Goal: Register for event/course

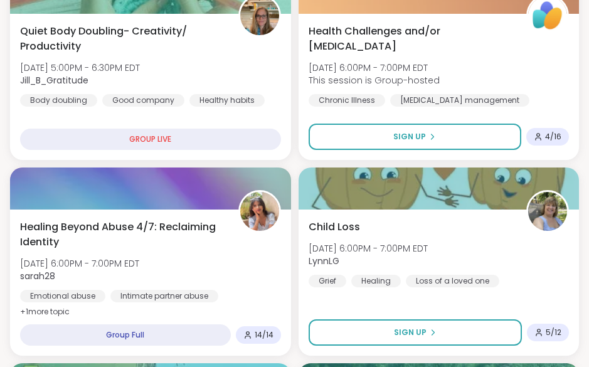
scroll to position [410, 0]
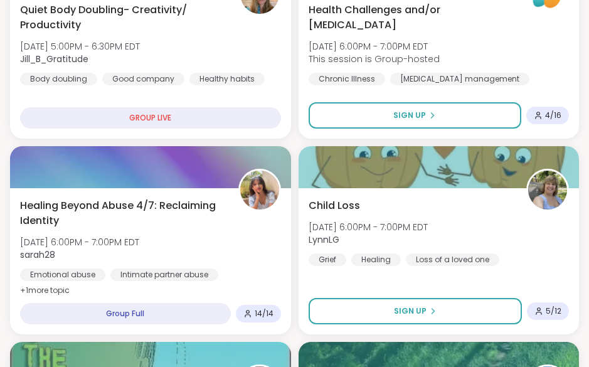
click at [51, 288] on span "+ 1 more topic" at bounding box center [45, 290] width 50 height 10
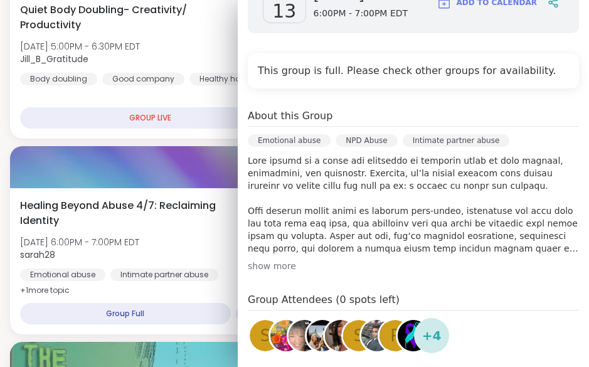
scroll to position [235, 0]
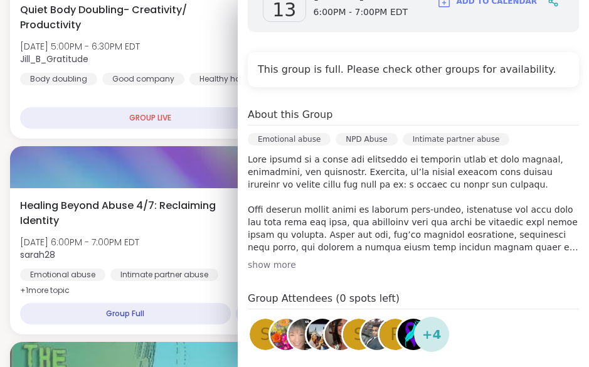
click at [264, 265] on div "show more" at bounding box center [413, 264] width 331 height 13
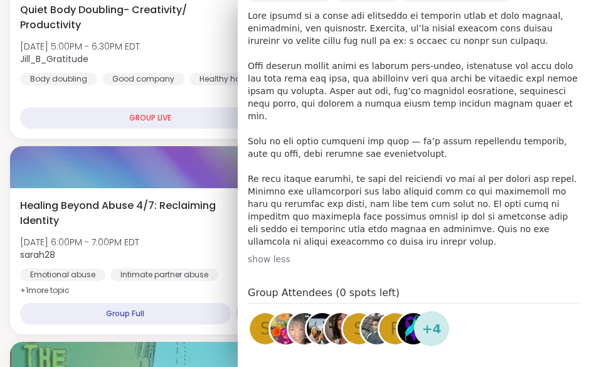
scroll to position [379, 0]
click at [201, 224] on span "Healing Beyond Abuse 4/7: Reclaiming Identity" at bounding box center [122, 213] width 204 height 30
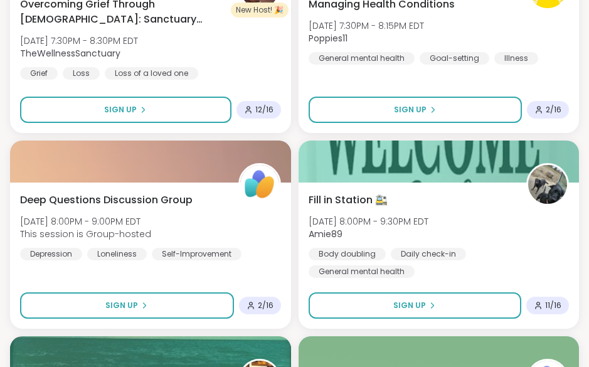
scroll to position [1783, 0]
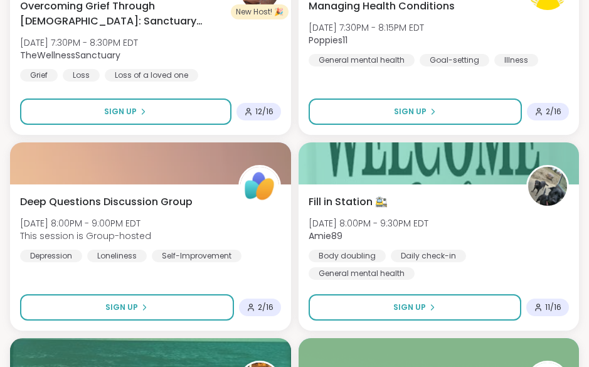
click at [468, 195] on div "Fill in Station 🚉 [DATE] 8:00PM - 9:30PM EDT Amie89 Body doubling Daily check-i…" at bounding box center [438, 236] width 261 height 85
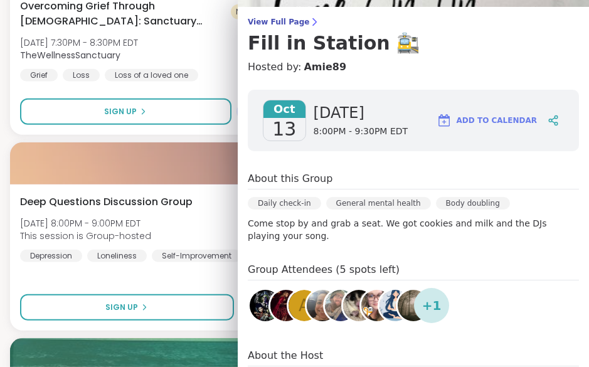
scroll to position [96, 0]
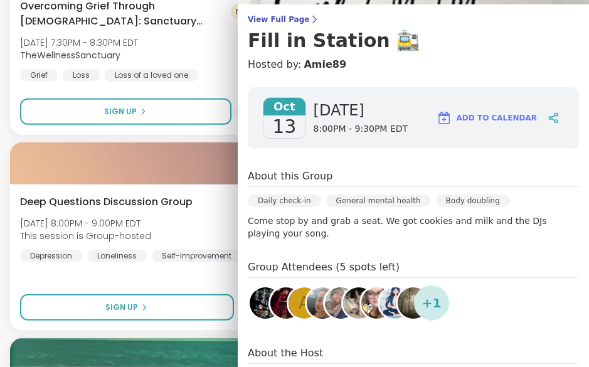
click at [485, 201] on div "Body doubling" at bounding box center [473, 200] width 74 height 13
click at [472, 204] on div "Body doubling" at bounding box center [473, 200] width 74 height 13
click at [198, 291] on div "Deep Questions Discussion Group [DATE] 8:00PM - 9:00PM EDT This session is Grou…" at bounding box center [150, 257] width 281 height 146
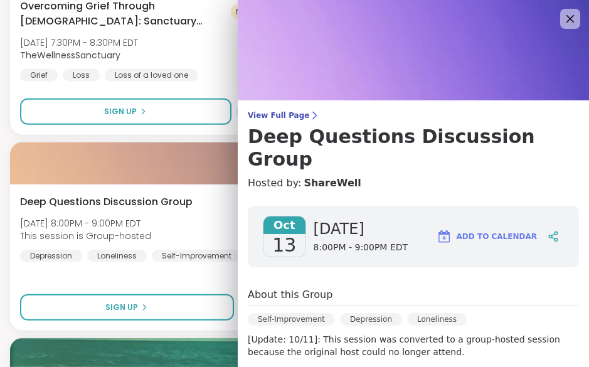
scroll to position [0, 0]
click at [570, 21] on icon at bounding box center [569, 18] width 15 height 15
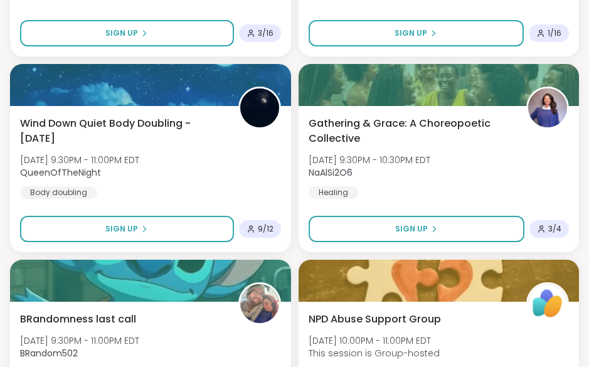
scroll to position [2645, 0]
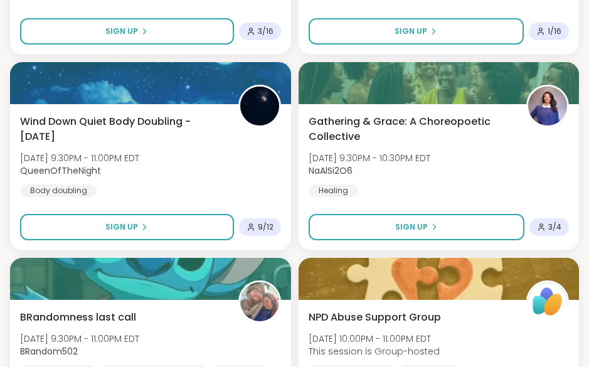
click at [78, 160] on span "[DATE] 9:30PM - 11:00PM EDT" at bounding box center [79, 158] width 119 height 13
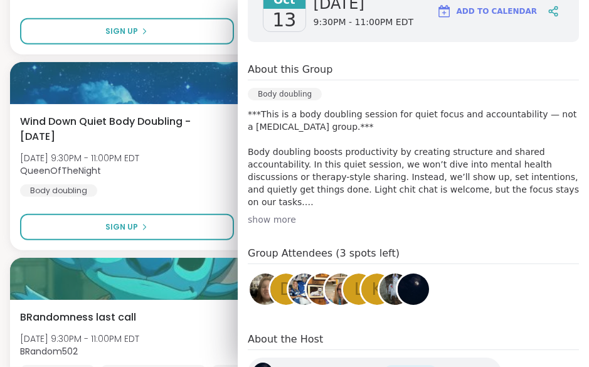
scroll to position [230, 0]
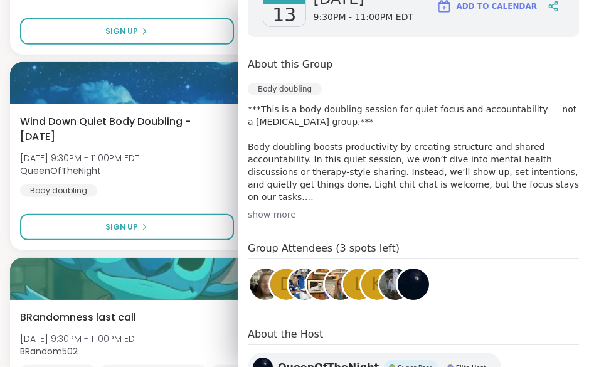
click at [265, 214] on div "show more" at bounding box center [413, 214] width 331 height 13
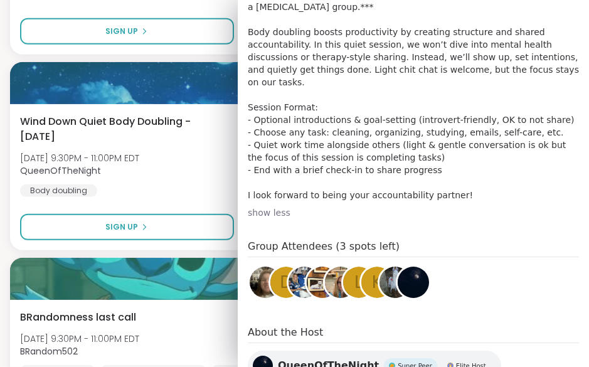
scroll to position [344, 0]
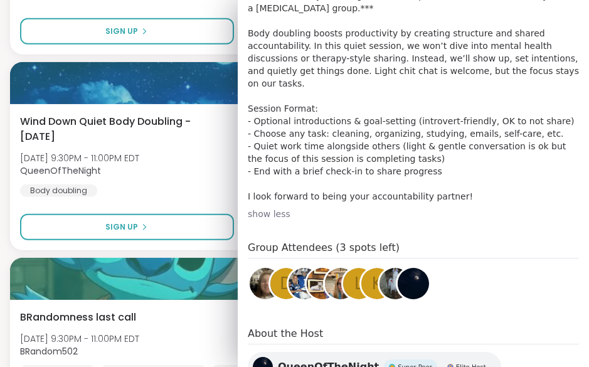
click at [88, 187] on div "Body doubling" at bounding box center [58, 190] width 77 height 13
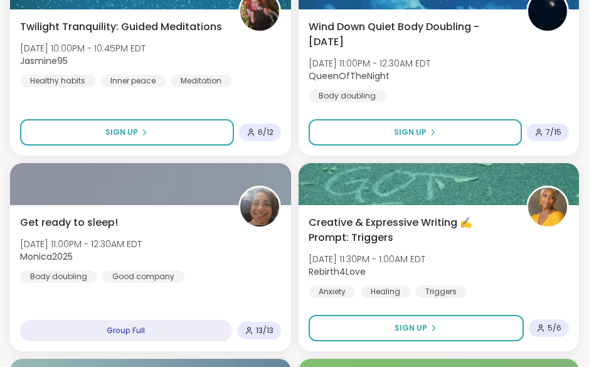
scroll to position [3133, 0]
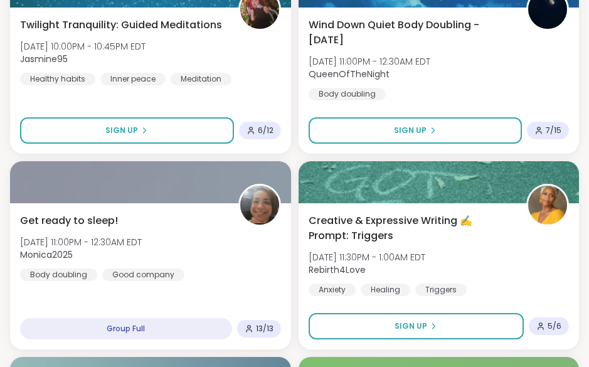
click at [537, 85] on div "Wind Down Quiet Body Doubling - [DATE] [DATE] 11:00PM - 12:30AM EDT QueenOfTheN…" at bounding box center [438, 59] width 261 height 83
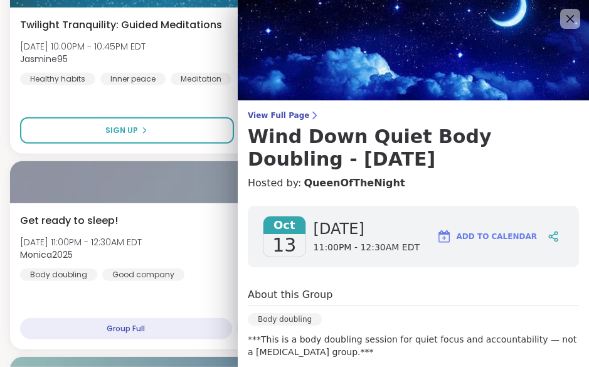
scroll to position [0, 0]
click at [189, 234] on div "Get ready to sleep! [DATE] 11:00PM - 12:30AM EDT Monica2025 Body doubling Good …" at bounding box center [150, 247] width 261 height 68
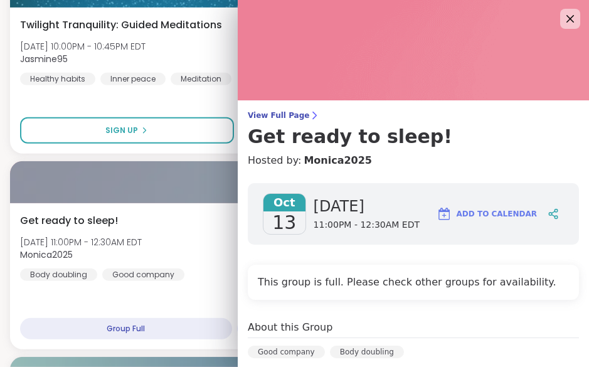
click at [566, 37] on img at bounding box center [413, 50] width 351 height 100
click at [569, 22] on icon at bounding box center [569, 18] width 15 height 15
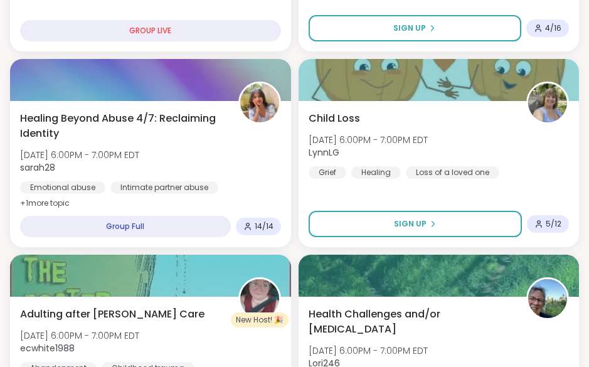
scroll to position [506, 0]
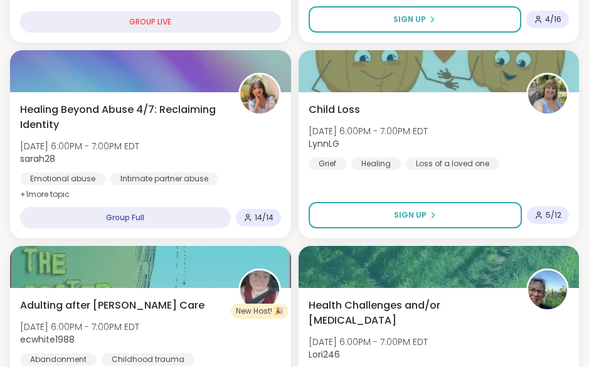
click at [108, 215] on div "Group Full" at bounding box center [125, 217] width 211 height 21
click at [108, 217] on div "Group Full" at bounding box center [125, 217] width 211 height 21
click at [127, 209] on div "Group Full" at bounding box center [125, 217] width 211 height 21
click at [130, 218] on div "Group Full" at bounding box center [125, 217] width 211 height 21
click at [129, 209] on div "Group Full" at bounding box center [125, 217] width 211 height 21
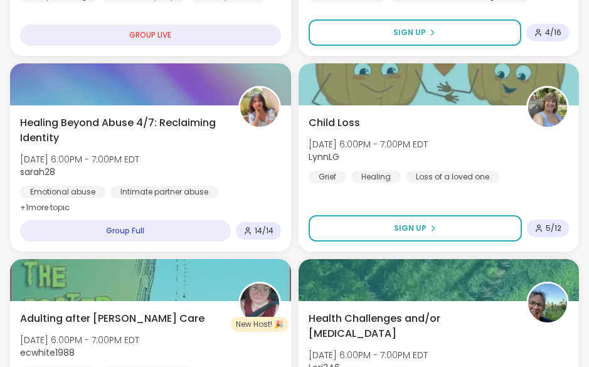
scroll to position [493, 0]
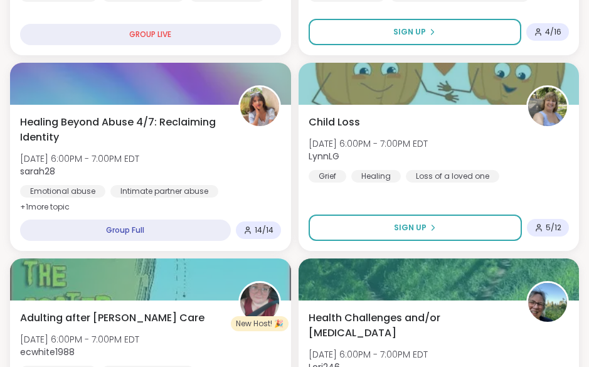
click at [110, 229] on div "Group Full" at bounding box center [125, 229] width 211 height 21
click at [204, 196] on div "Intimate partner abuse" at bounding box center [164, 191] width 108 height 13
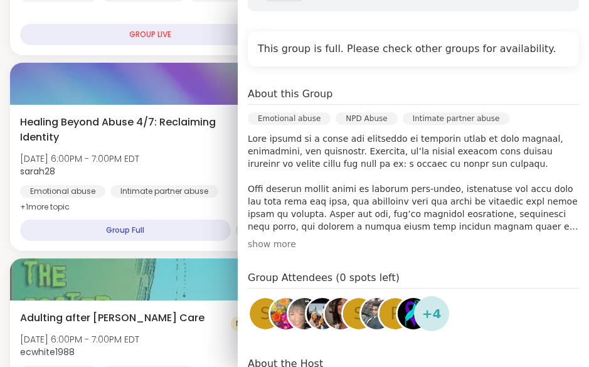
scroll to position [268, 0]
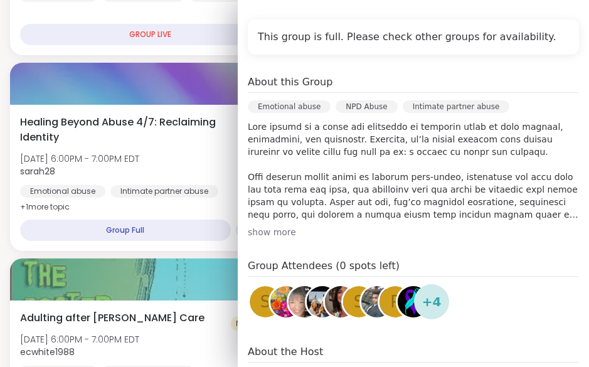
click at [272, 237] on div "show more" at bounding box center [413, 232] width 331 height 13
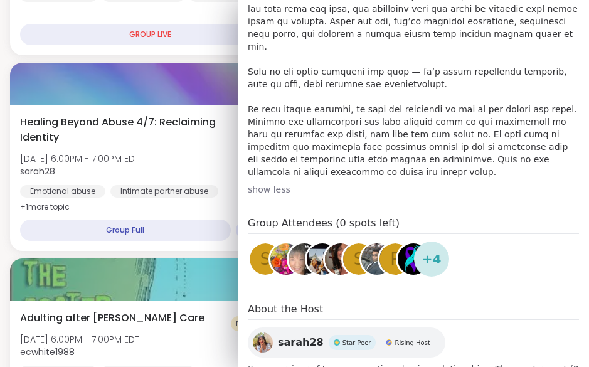
scroll to position [464, 0]
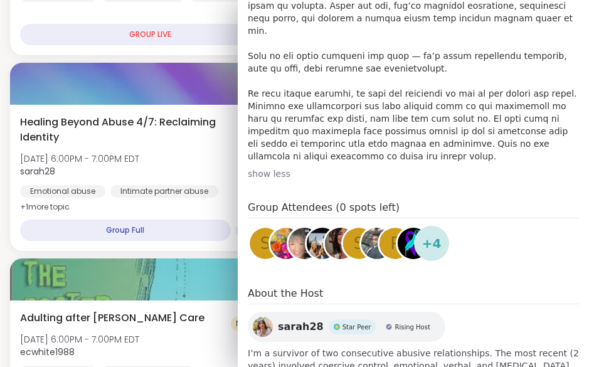
click at [93, 169] on span "sarah28" at bounding box center [79, 171] width 119 height 13
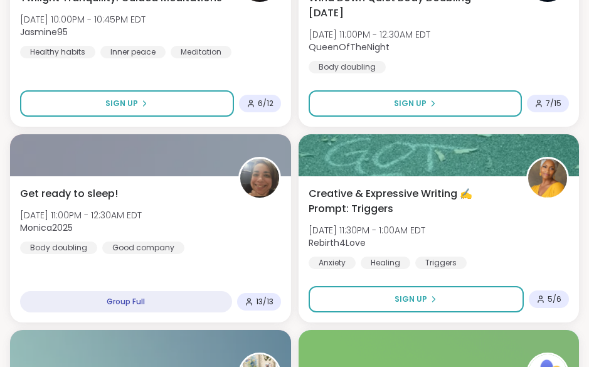
scroll to position [3161, 0]
